Goal: Transaction & Acquisition: Purchase product/service

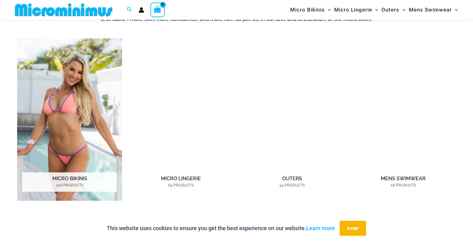
scroll to position [472, 0]
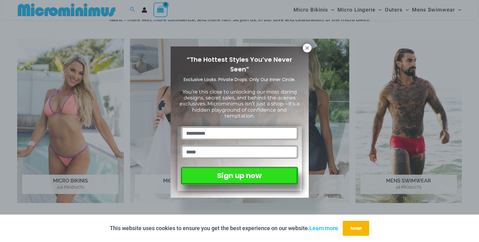
click at [312, 47] on div "“The Hottest Styles You’ve Never Seen” Exclusive Looks. Private Drops. Only Our…" at bounding box center [239, 121] width 479 height 242
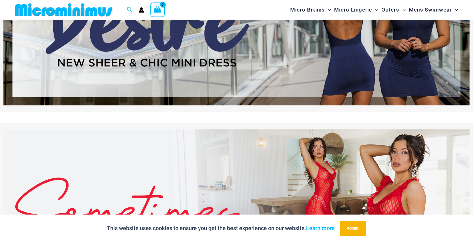
scroll to position [100, 0]
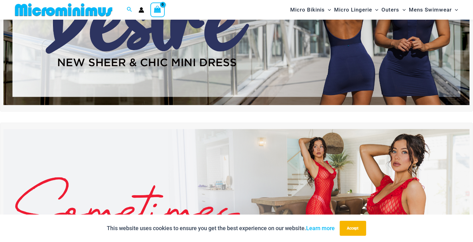
click at [372, 161] on img at bounding box center [236, 208] width 467 height 159
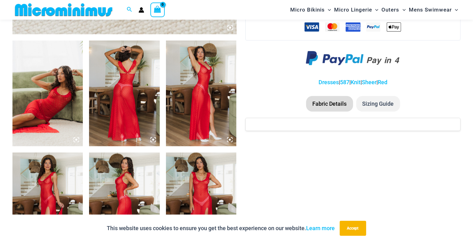
scroll to position [398, 0]
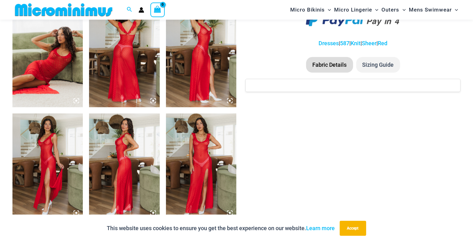
click at [225, 139] on img at bounding box center [201, 166] width 70 height 106
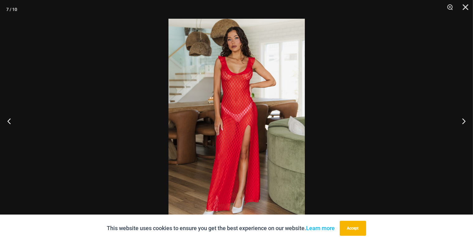
click at [244, 74] on img at bounding box center [237, 121] width 137 height 204
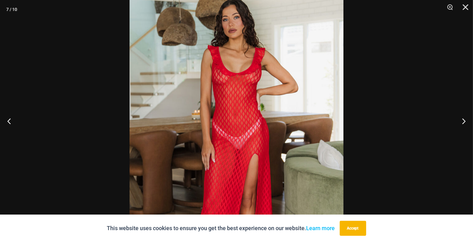
click at [244, 74] on img at bounding box center [237, 147] width 214 height 321
